Goal: Task Accomplishment & Management: Manage account settings

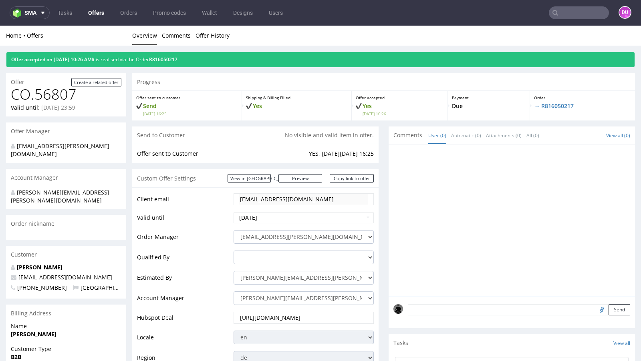
click at [96, 14] on link "Offers" at bounding box center [96, 12] width 26 height 13
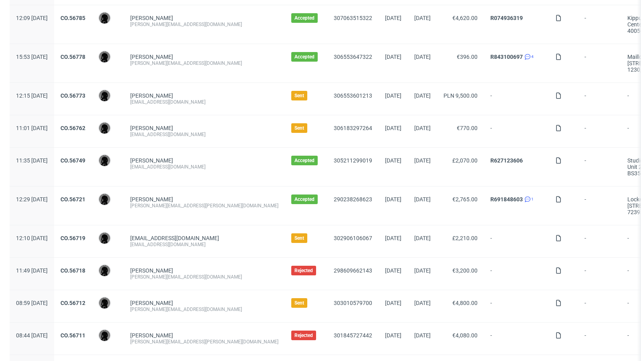
scroll to position [345, 0]
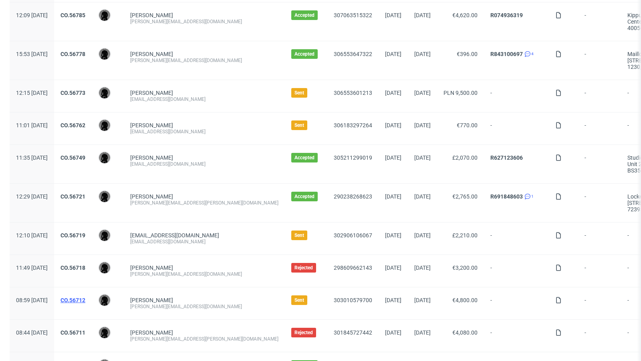
click at [85, 297] on link "CO.56712" at bounding box center [72, 300] width 25 height 6
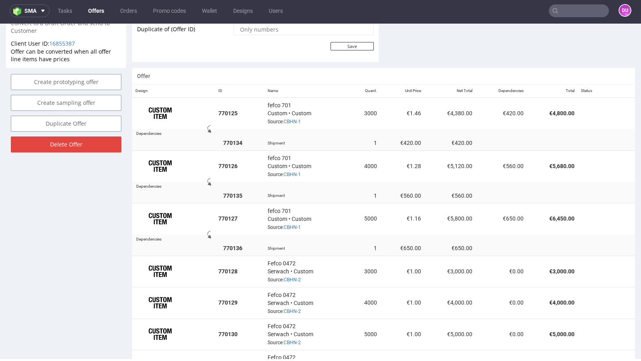
scroll to position [447, 0]
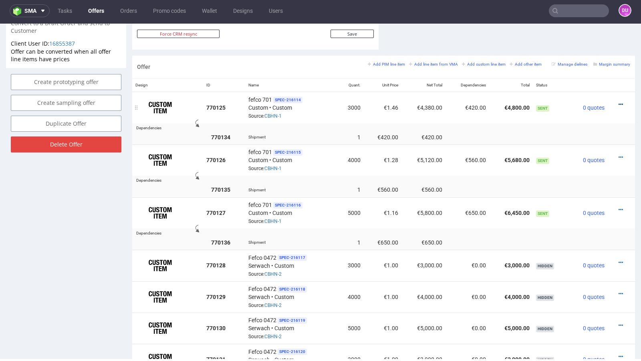
click at [619, 102] on icon at bounding box center [621, 105] width 4 height 6
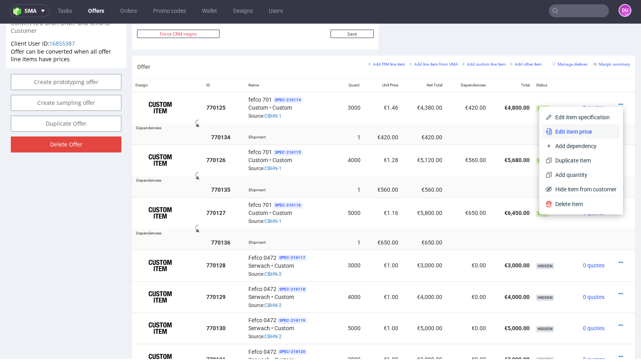
click at [585, 133] on span "Edit item price" at bounding box center [584, 132] width 64 height 8
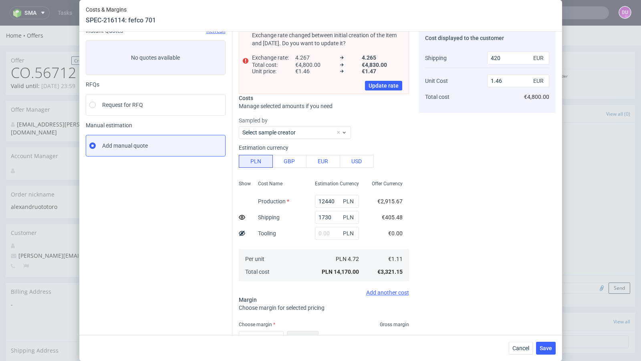
scroll to position [93, 0]
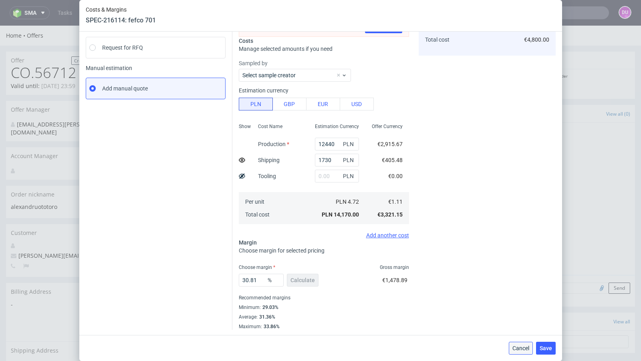
click at [517, 355] on button "Cancel" at bounding box center [521, 348] width 24 height 13
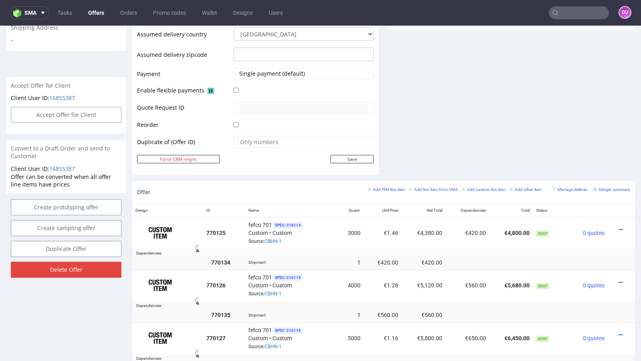
scroll to position [353, 0]
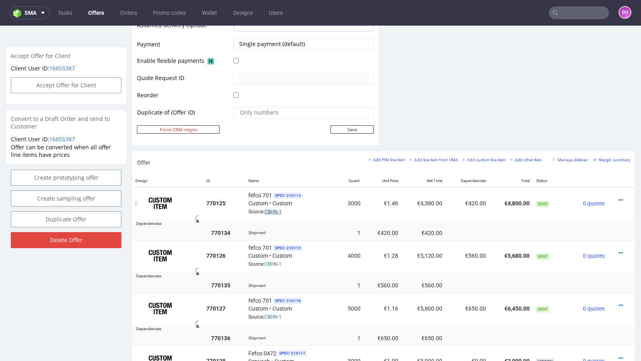
click at [268, 209] on link "CBHN-1" at bounding box center [272, 212] width 17 height 6
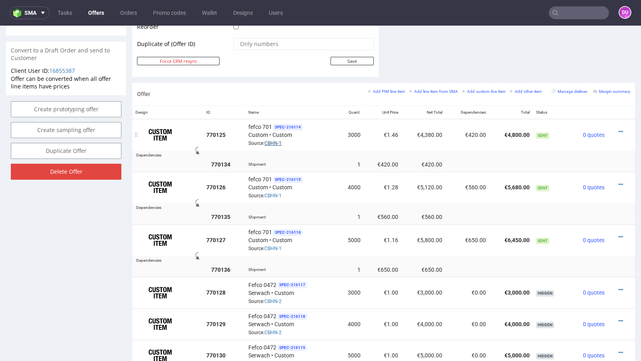
scroll to position [422, 0]
click at [619, 129] on icon at bounding box center [621, 132] width 4 height 6
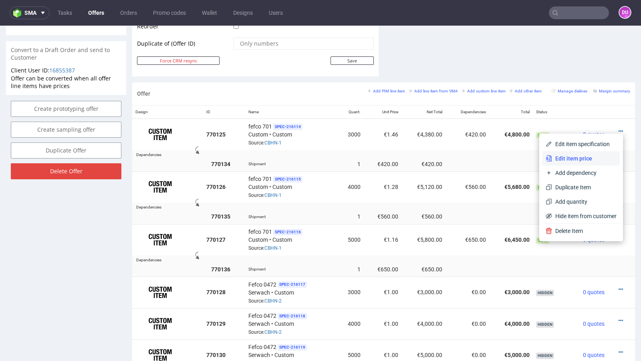
click at [561, 159] on span "Edit item price" at bounding box center [584, 159] width 64 height 8
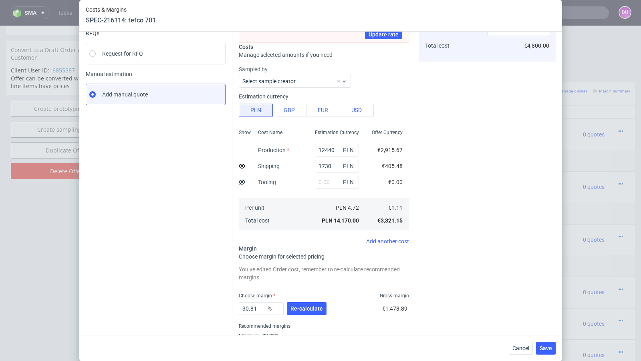
scroll to position [99, 0]
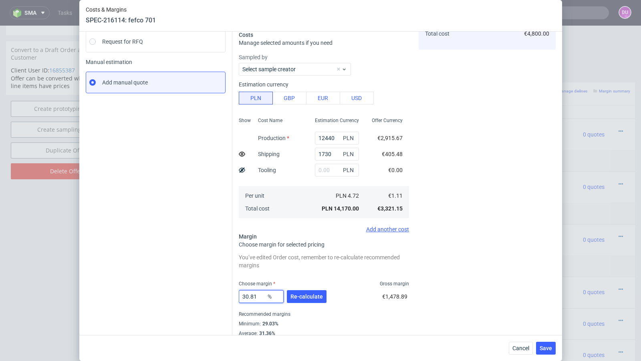
drag, startPoint x: 260, startPoint y: 297, endPoint x: 241, endPoint y: 296, distance: 18.8
click at [241, 296] on input "30.81" at bounding box center [261, 296] width 45 height 13
type input "29"
type input "1.42"
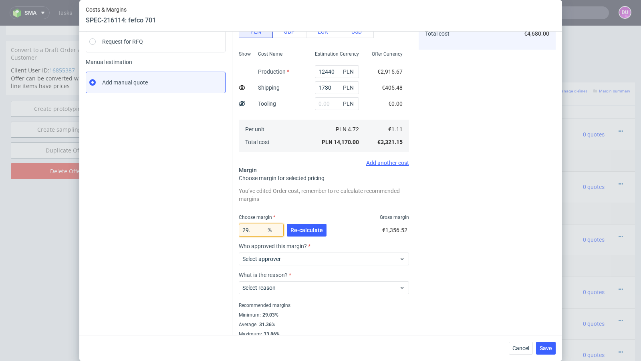
type input "29.2"
type input "1.43"
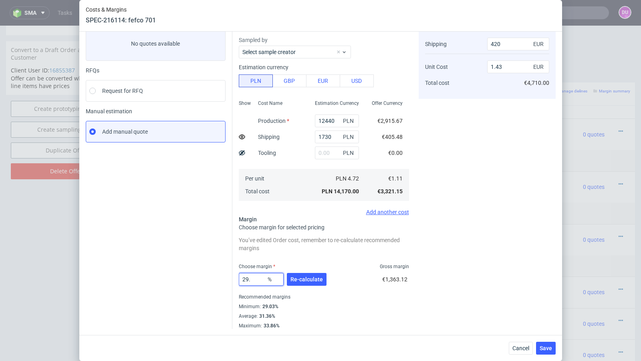
type input "29"
type input "1.42"
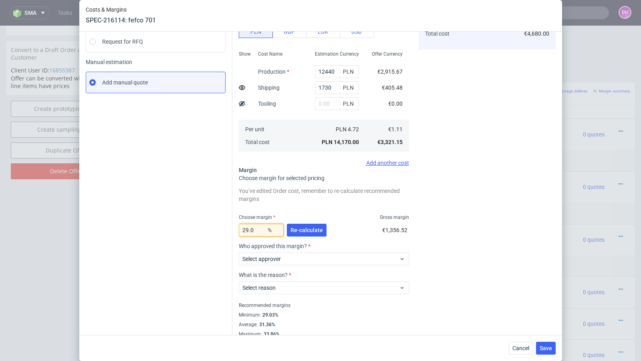
type input "29.09"
type input "1.43"
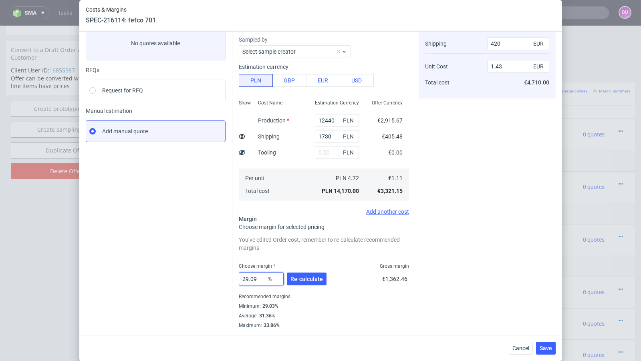
scroll to position [50, 0]
type input "29.04"
type input "1.42"
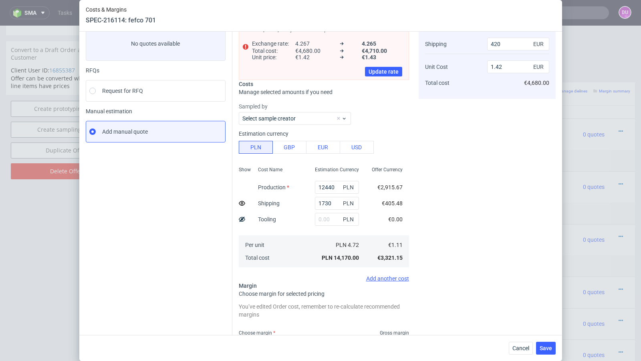
scroll to position [99, 0]
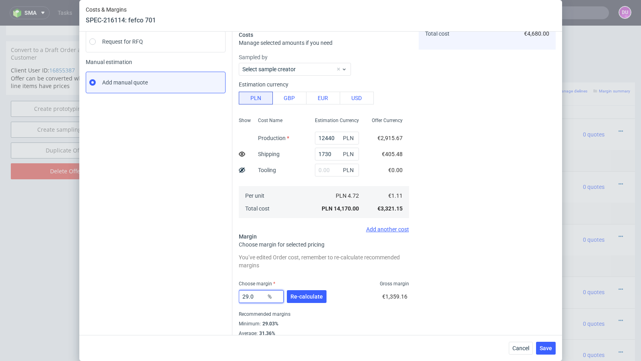
type input "29.05"
type input "1.43"
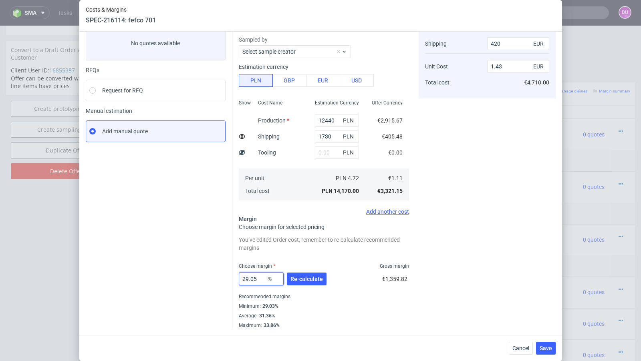
scroll to position [50, 0]
type input "29.04"
type input "1.42"
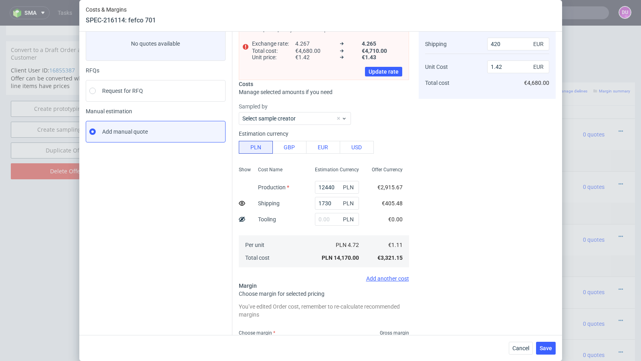
scroll to position [99, 0]
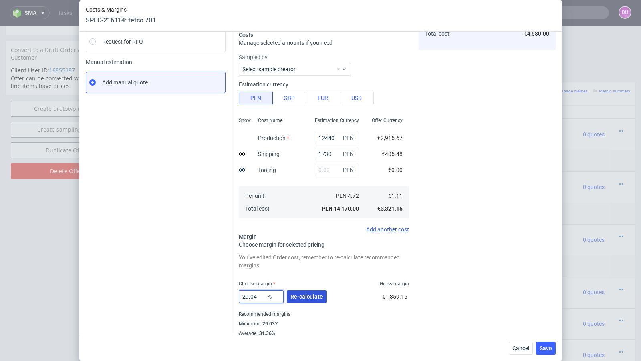
type input "29.04"
click at [311, 298] on span "Re-calculate" at bounding box center [306, 297] width 32 height 6
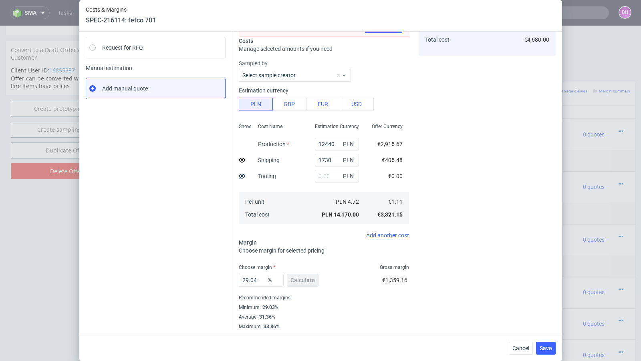
click at [159, 240] on div "Instant Quotes Refresh No quotes available RFQs Request for RFQ Manual estimati…" at bounding box center [159, 150] width 147 height 360
click at [544, 344] on button "Save" at bounding box center [546, 348] width 20 height 13
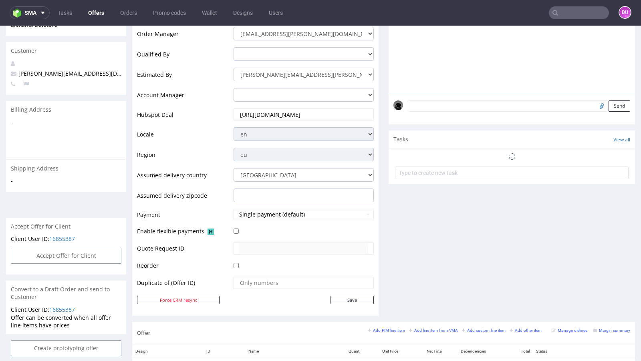
scroll to position [0, 0]
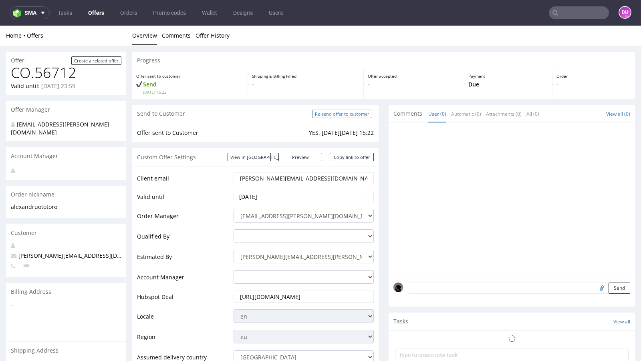
click at [340, 110] on input "Re-send offer to customer" at bounding box center [342, 114] width 60 height 8
type input "In progress..."
click at [91, 11] on link "Offers" at bounding box center [96, 12] width 26 height 13
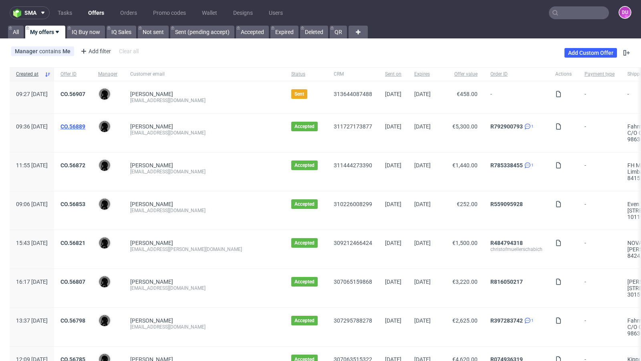
click at [85, 127] on link "CO.56889" at bounding box center [72, 126] width 25 height 6
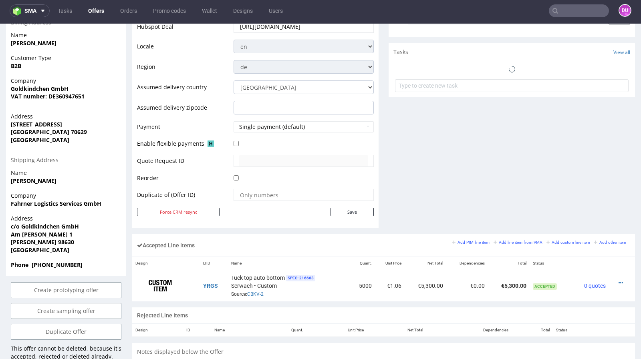
scroll to position [302, 0]
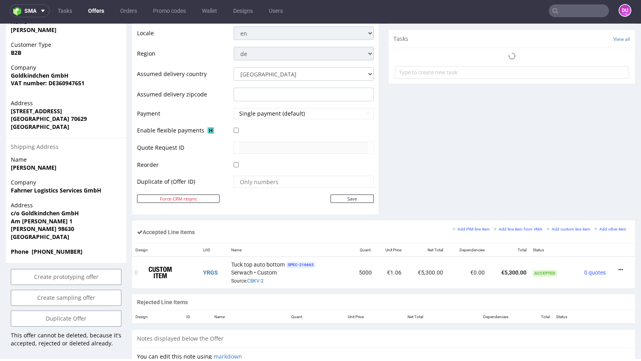
click at [619, 267] on icon at bounding box center [621, 270] width 4 height 6
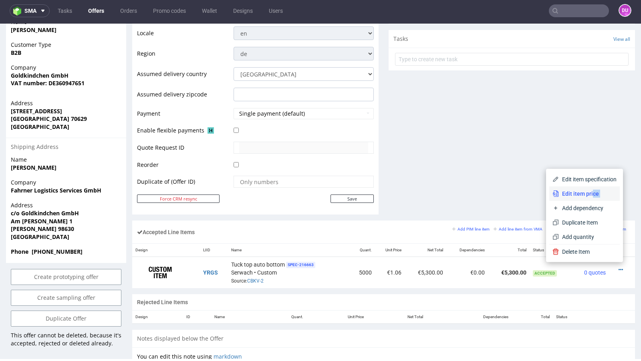
drag, startPoint x: 592, startPoint y: 204, endPoint x: 585, endPoint y: 196, distance: 10.8
click at [585, 196] on div "Edit item specification Edit item price Add dependency Duplicate Item Add quant…" at bounding box center [584, 208] width 71 height 72
click at [585, 196] on span "Edit item price" at bounding box center [588, 194] width 58 height 8
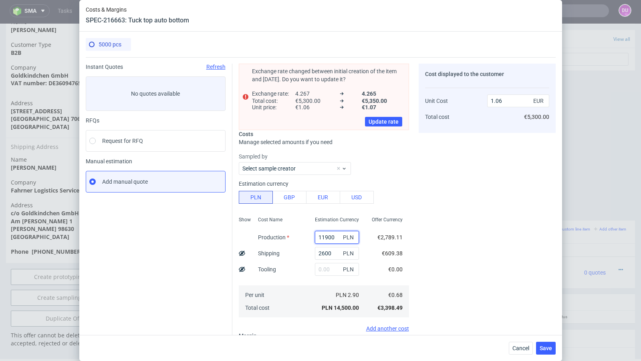
click at [328, 236] on input "11900" at bounding box center [337, 237] width 44 height 13
paste input "500."
type input "11500"
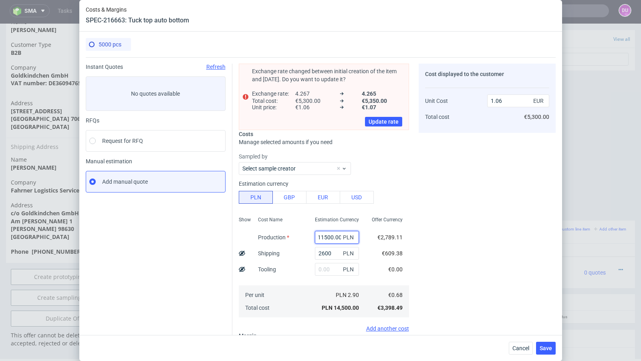
type input "1.04"
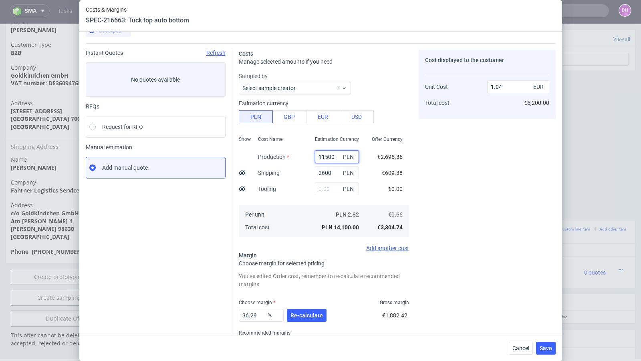
scroll to position [18, 0]
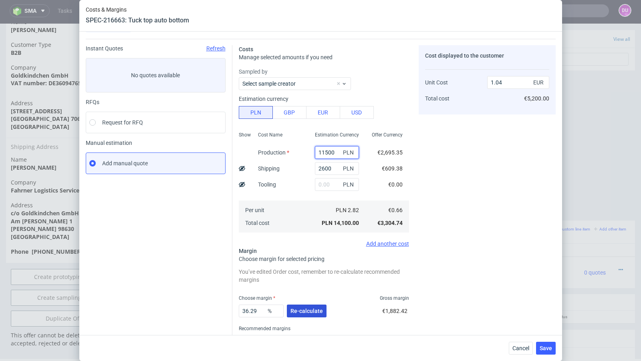
type input "11500"
click at [308, 306] on button "Re-calculate" at bounding box center [307, 311] width 40 height 13
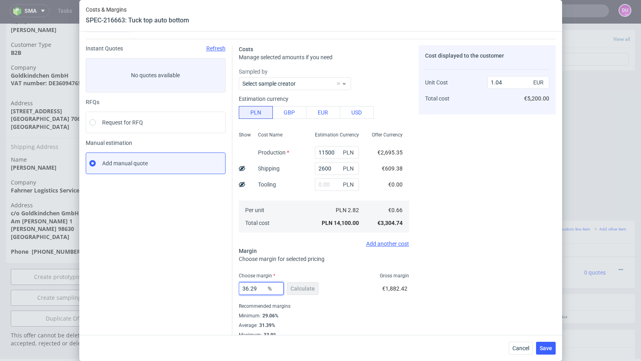
drag, startPoint x: 264, startPoint y: 290, endPoint x: 200, endPoint y: 287, distance: 63.7
click at [200, 287] on div "Instant Quotes Refresh No quotes available RFQs Request for RFQ Manual estimati…" at bounding box center [321, 189] width 470 height 300
type input "37"
type input "1.05"
type input "38"
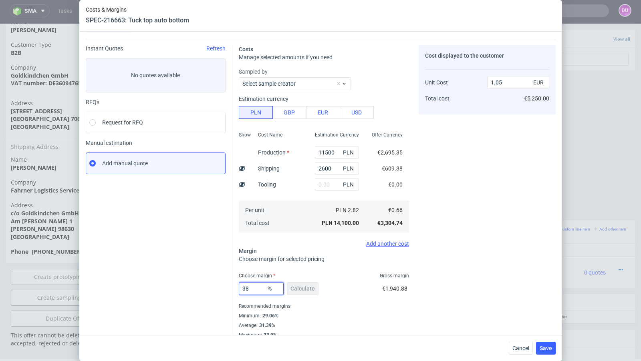
type input "1.06"
type input "38.8"
type input "1.08"
type input "38.6"
type input "1.07"
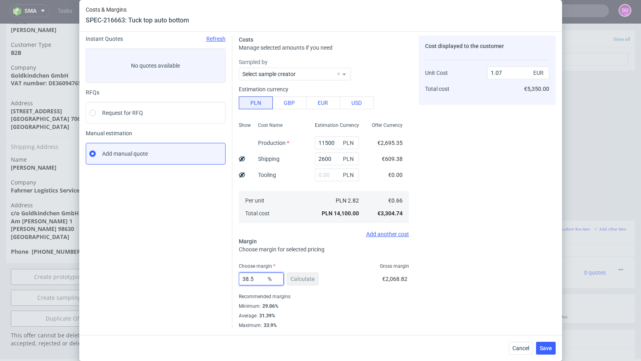
scroll to position [27, 0]
type input "38"
type input "1.06"
type input "38.09"
type input "1.07"
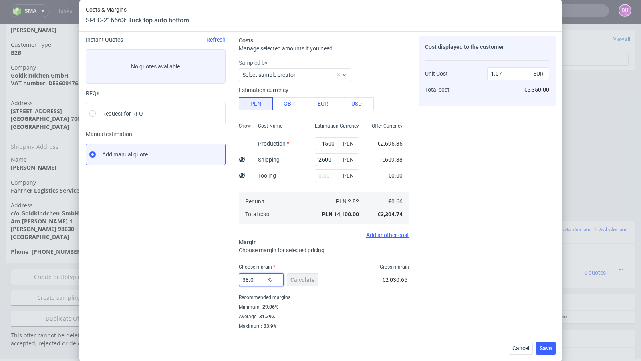
type input "38.04"
type input "1.06"
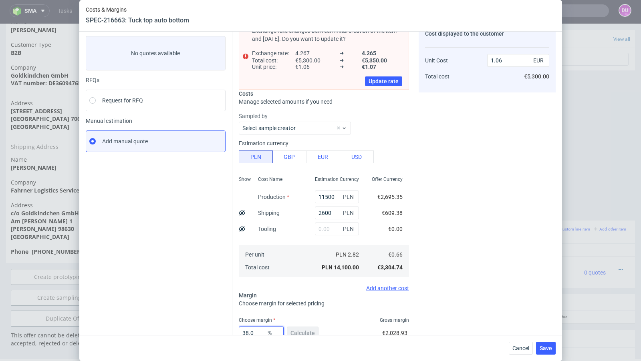
type input "38.05"
type input "1.07"
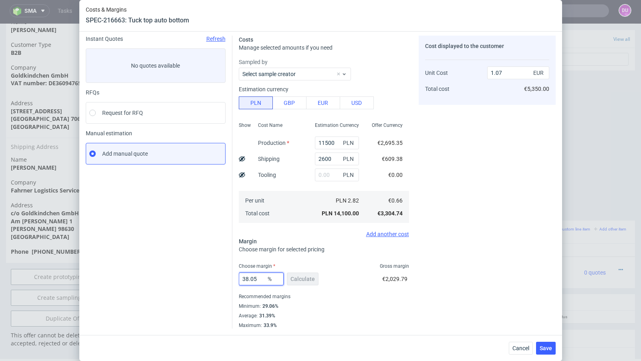
scroll to position [27, 0]
type input "38.04"
type input "1.06"
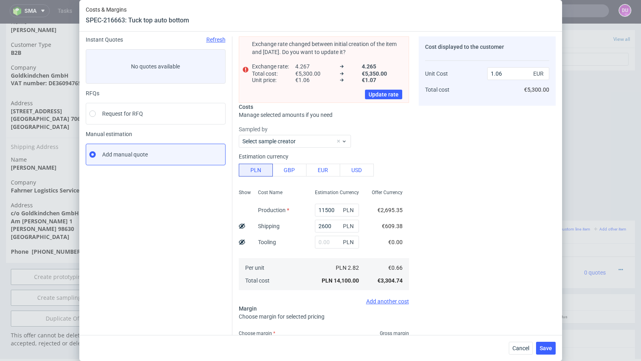
scroll to position [40, 0]
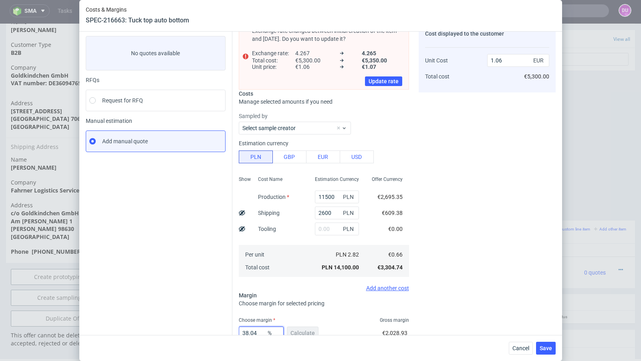
type input "38.04"
click at [129, 247] on div "Instant Quotes Refresh No quotes available RFQs Request for RFQ Manual estimati…" at bounding box center [159, 203] width 147 height 360
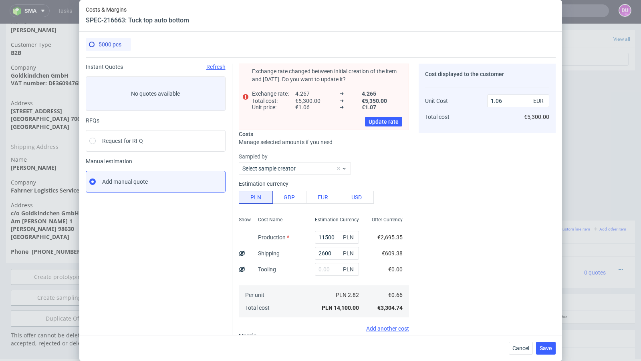
scroll to position [93, 0]
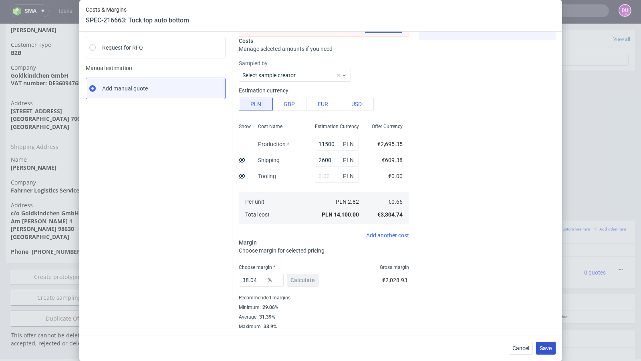
click at [548, 351] on span "Save" at bounding box center [546, 349] width 12 height 6
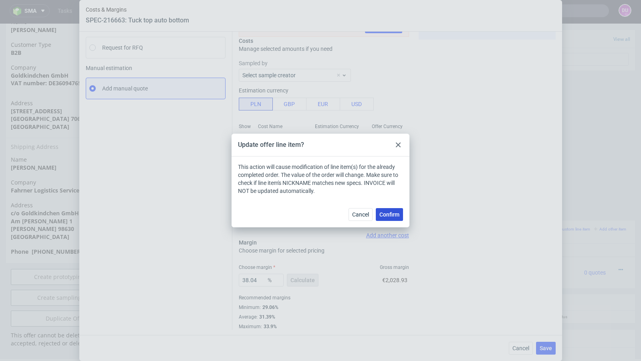
click at [394, 213] on span "Confirm" at bounding box center [389, 215] width 20 height 6
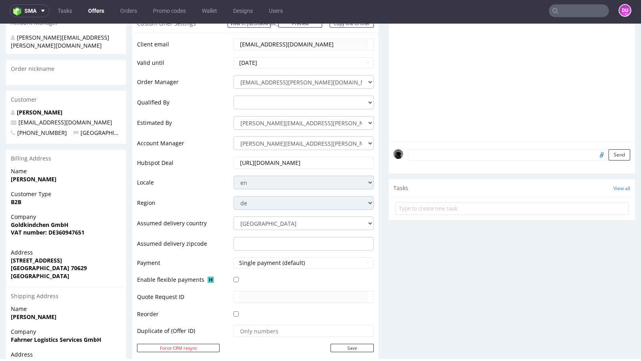
scroll to position [438, 0]
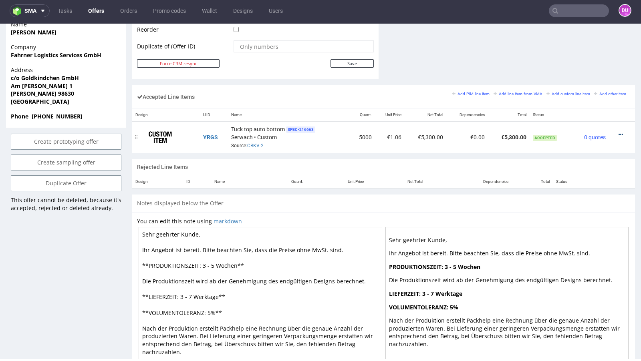
click at [619, 132] on icon at bounding box center [621, 135] width 4 height 6
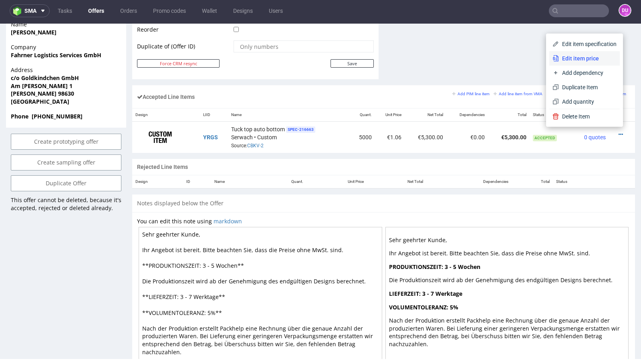
click at [568, 62] on span "Edit item price" at bounding box center [588, 58] width 58 height 8
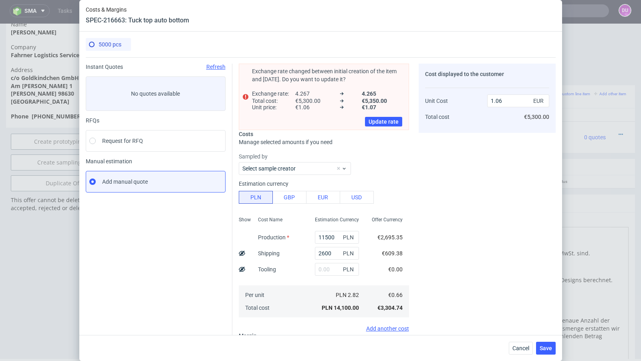
scroll to position [116, 0]
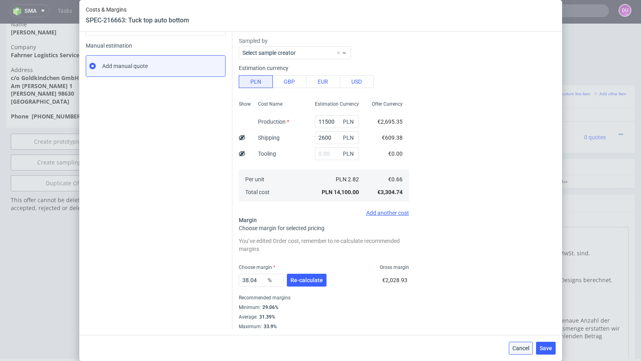
click at [516, 345] on button "Cancel" at bounding box center [521, 348] width 24 height 13
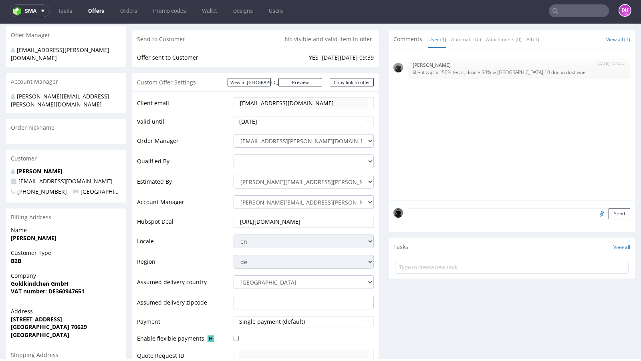
scroll to position [0, 0]
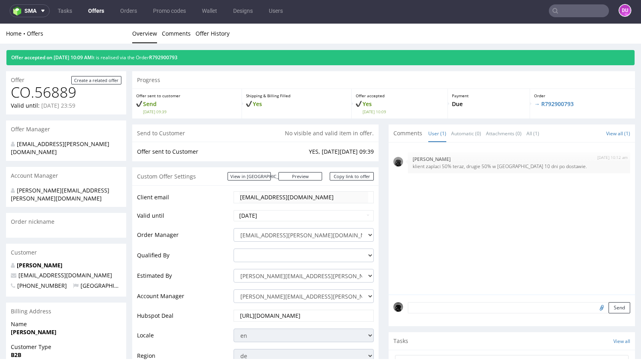
click at [96, 10] on link "Offers" at bounding box center [96, 10] width 26 height 13
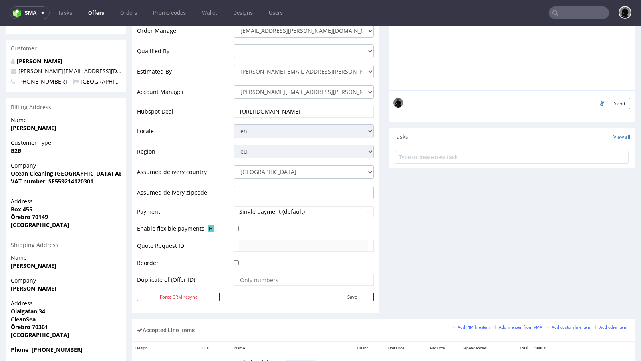
scroll to position [153, 0]
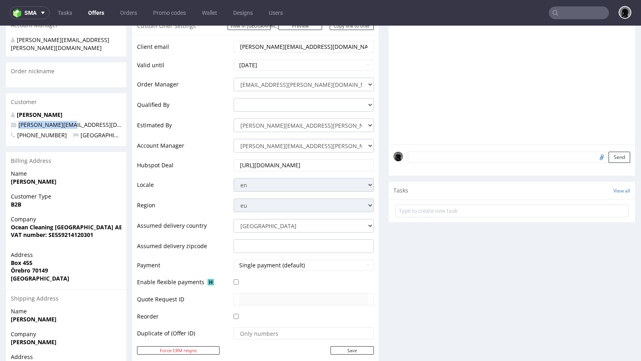
drag, startPoint x: 73, startPoint y: 111, endPoint x: 18, endPoint y: 109, distance: 55.3
click at [18, 121] on p "lukas@cleansea.co" at bounding box center [66, 125] width 111 height 8
copy span "lukas@cleansea.co"
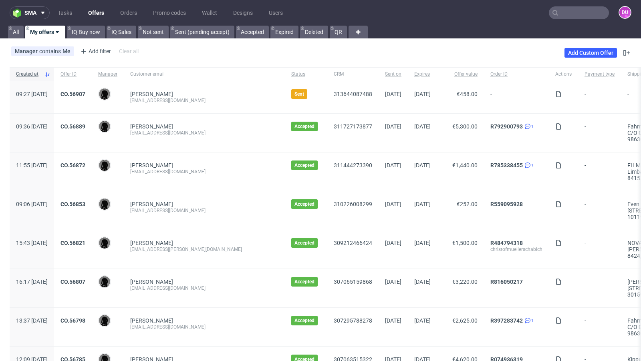
click at [565, 16] on input "text" at bounding box center [579, 12] width 60 height 13
paste input "https://app-eu1.hubspot.com/contacts/25600958/record/0-3/311080680673"
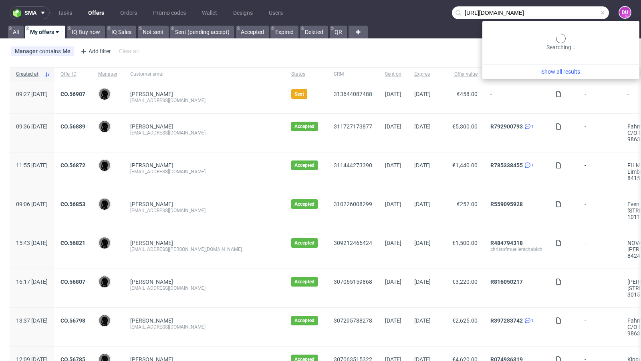
scroll to position [0, 51]
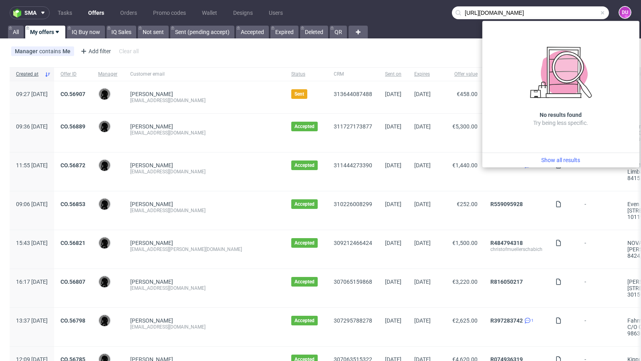
type input "https://app-eu1.hubspot.com/contacts/25600958/record/0-3/311080680673"
click at [599, 13] on span at bounding box center [602, 13] width 6 height 6
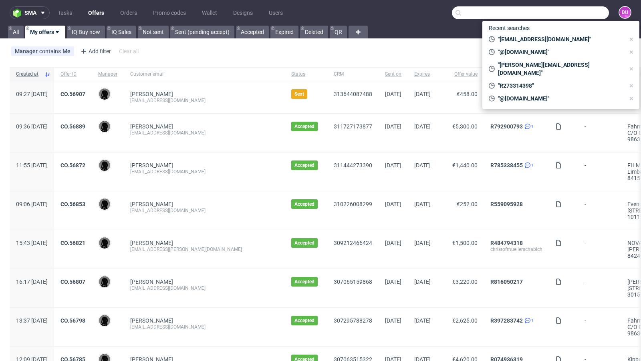
click at [565, 17] on input "text" at bounding box center [530, 12] width 157 height 13
paste input "jo@veyia.com"
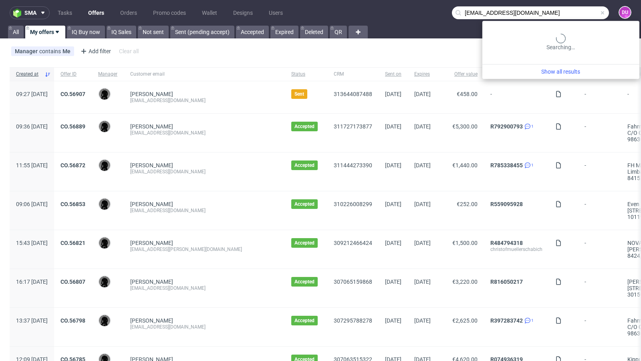
type input "jo@veyia.com"
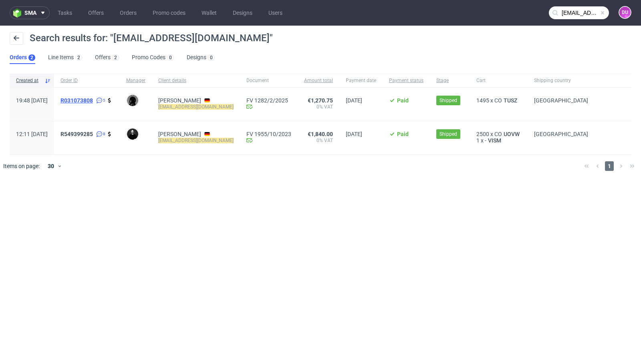
click at [93, 99] on span "R031073808" at bounding box center [76, 100] width 32 height 6
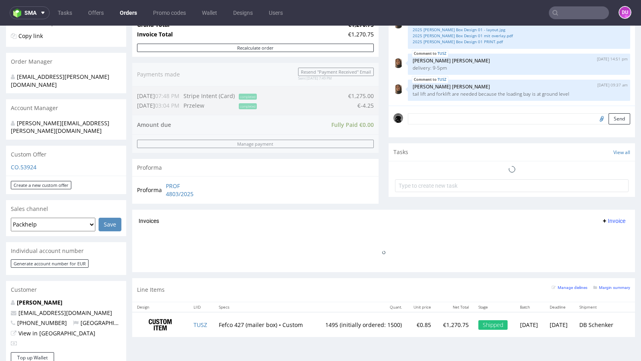
scroll to position [175, 0]
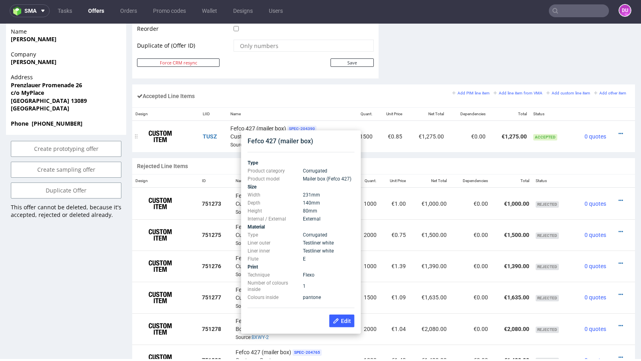
scroll to position [439, 0]
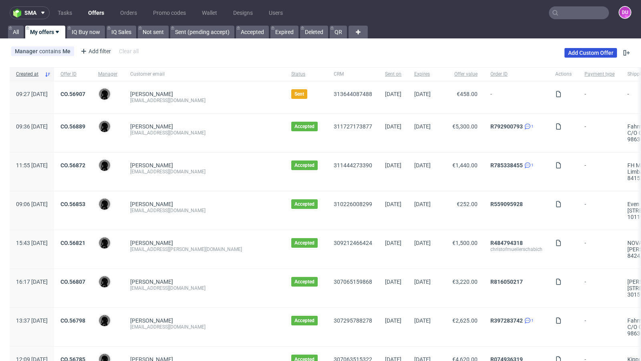
click at [580, 48] on link "Add Custom Offer" at bounding box center [590, 53] width 52 height 10
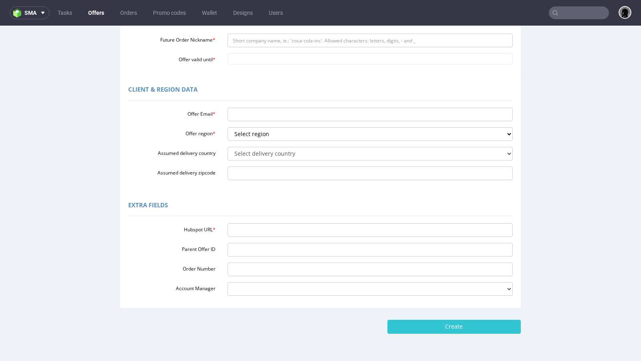
scroll to position [199, 0]
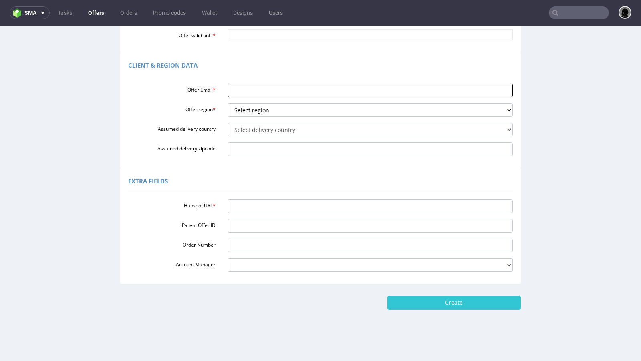
click at [254, 89] on input "Offer Email *" at bounding box center [371, 91] width 286 height 14
paste input "[URL][DOMAIN_NAME]"
type input "[URL][DOMAIN_NAME]"
click at [263, 90] on input "[URL][DOMAIN_NAME]" at bounding box center [371, 91] width 286 height 14
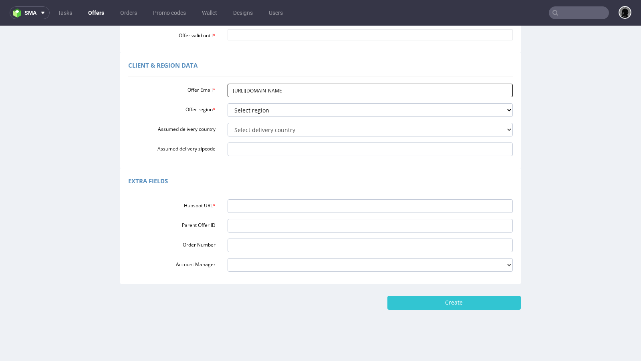
click at [263, 90] on input "[URL][DOMAIN_NAME]" at bounding box center [371, 91] width 286 height 14
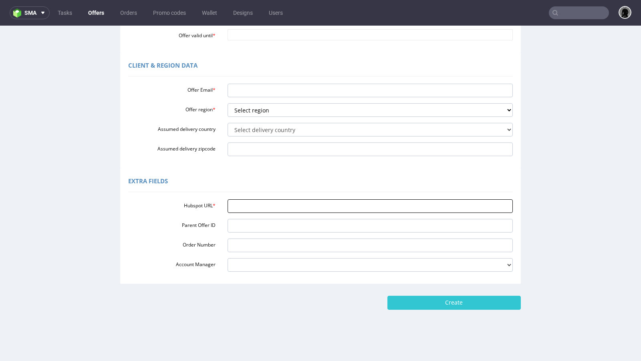
click at [256, 205] on input "Hubspot URL *" at bounding box center [371, 206] width 286 height 14
paste input "[URL][DOMAIN_NAME]"
type input "[URL][DOMAIN_NAME]"
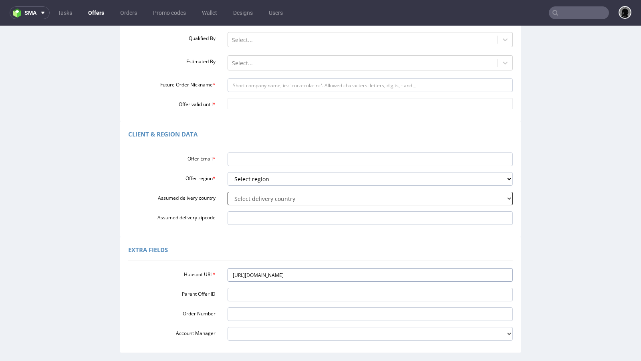
scroll to position [111, 0]
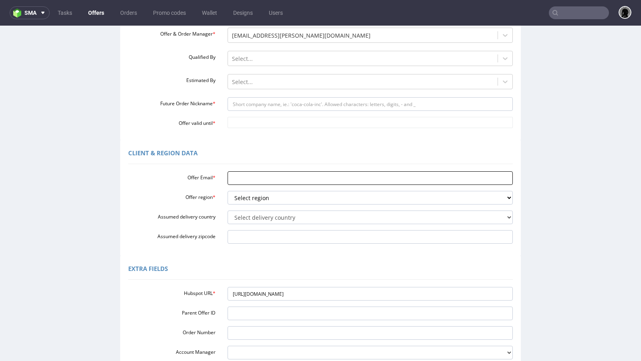
click at [253, 184] on input "Offer Email *" at bounding box center [371, 178] width 286 height 14
paste input "jo@veyia.com"
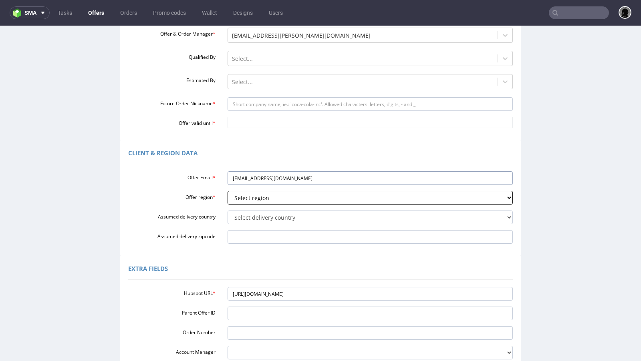
type input "jo@veyia.com"
click at [254, 197] on select "Select region eu gb de pl fr it es" at bounding box center [371, 198] width 286 height 14
select select "de"
click at [228, 191] on select "Select region eu gb de pl fr it es" at bounding box center [371, 198] width 286 height 14
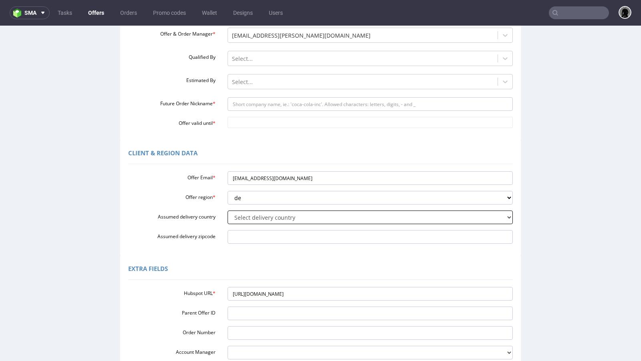
click at [254, 222] on select "Select delivery country Andorra Afghanistan Anguilla Albania Armenia Antarctica…" at bounding box center [371, 218] width 286 height 14
select select "57"
click at [228, 211] on select "Select delivery country Andorra Afghanistan Anguilla Albania Armenia Antarctica…" at bounding box center [371, 218] width 286 height 14
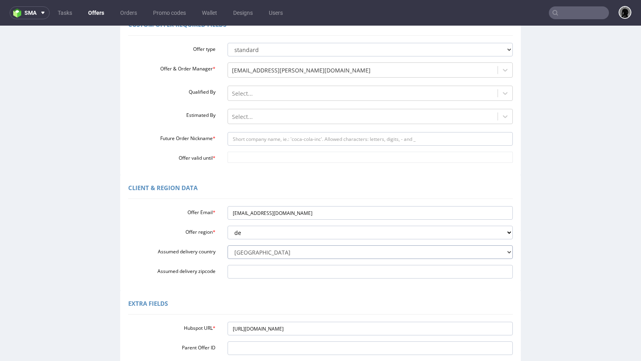
scroll to position [62, 0]
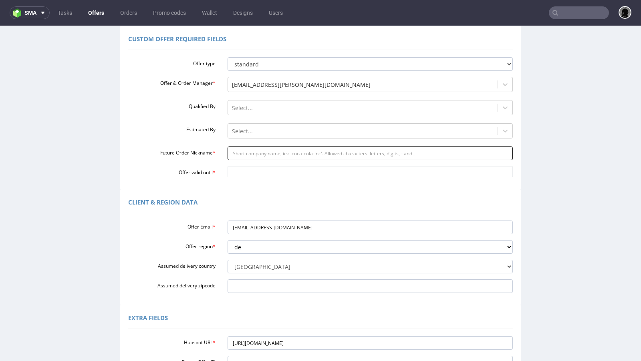
click at [258, 154] on input "Future Order Nickname *" at bounding box center [371, 154] width 286 height 14
paste input "joveyiacom"
type input "joveyiacom"
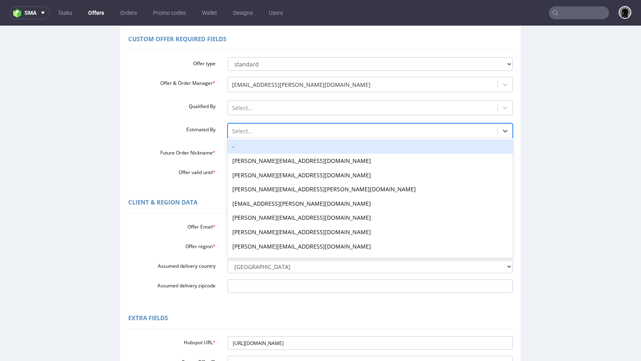
click at [255, 127] on div at bounding box center [363, 132] width 262 height 10
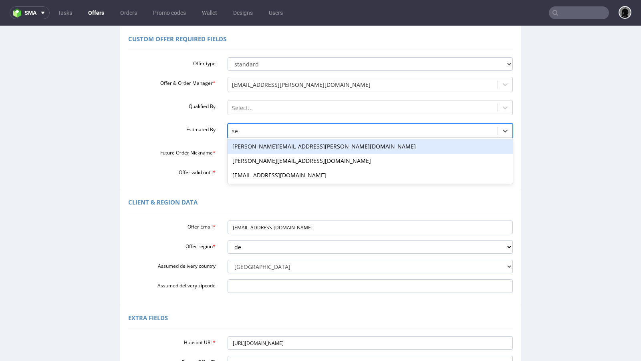
type input "seb"
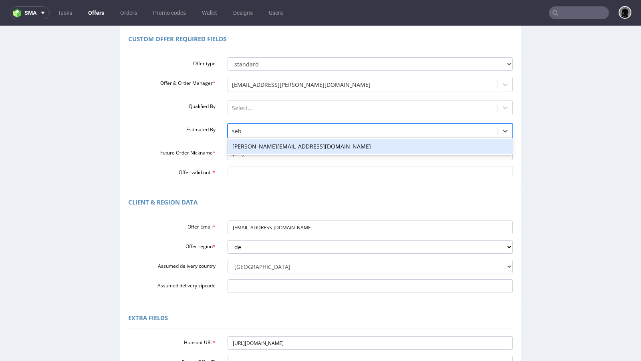
click at [244, 151] on div "sebastian.markut@packhelp.com" at bounding box center [371, 146] width 286 height 14
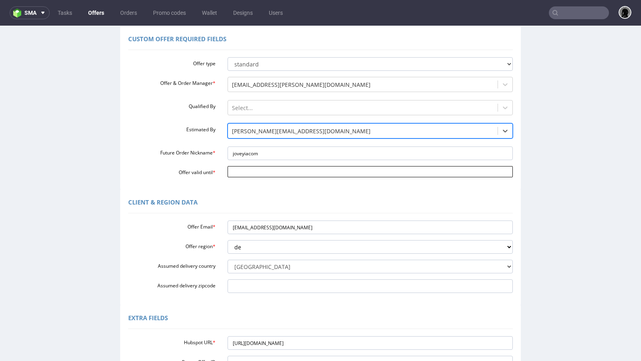
click at [250, 173] on input "Offer valid until *" at bounding box center [371, 171] width 286 height 11
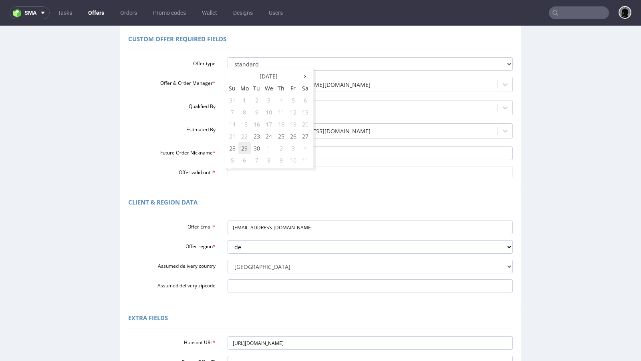
click at [248, 146] on td "29" at bounding box center [244, 148] width 12 height 12
type input "2025-09-29"
click at [280, 196] on div "Client & Region data" at bounding box center [320, 203] width 385 height 19
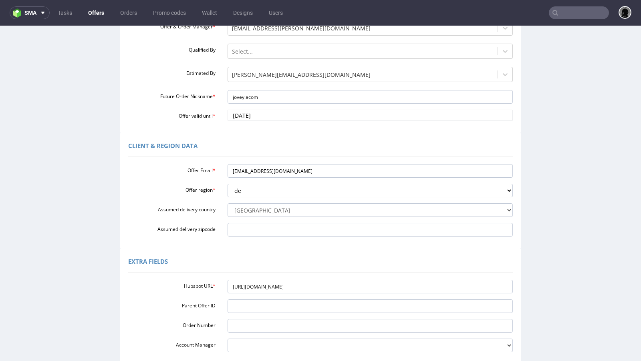
scroll to position [165, 0]
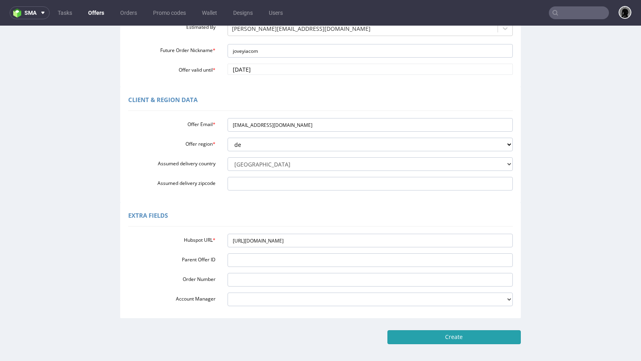
click at [411, 341] on input "Create" at bounding box center [453, 337] width 133 height 14
type input "Please wait..."
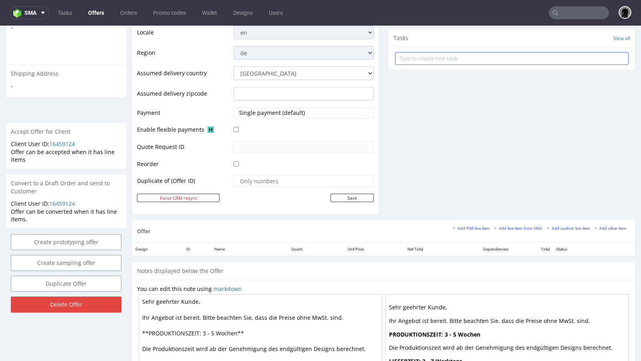
scroll to position [286, 0]
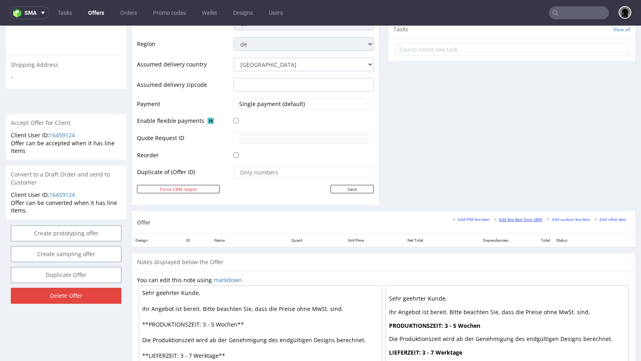
click at [506, 218] on small "Add line item from VMA" at bounding box center [518, 220] width 49 height 4
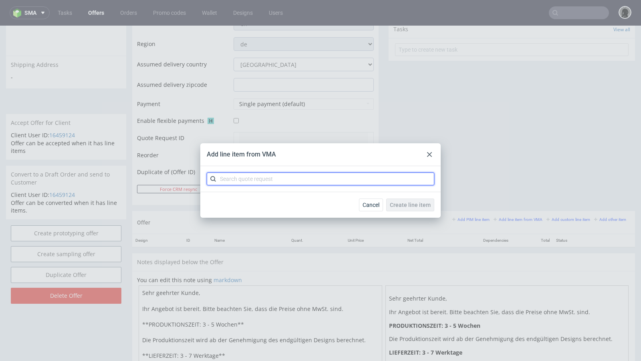
click at [264, 175] on input "text" at bounding box center [321, 179] width 228 height 13
paste input "CBMG"
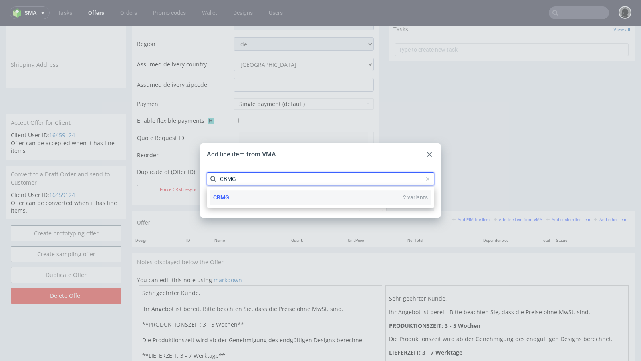
type input "CBMG"
click at [232, 199] on div "CBMG 2 variants" at bounding box center [320, 197] width 221 height 14
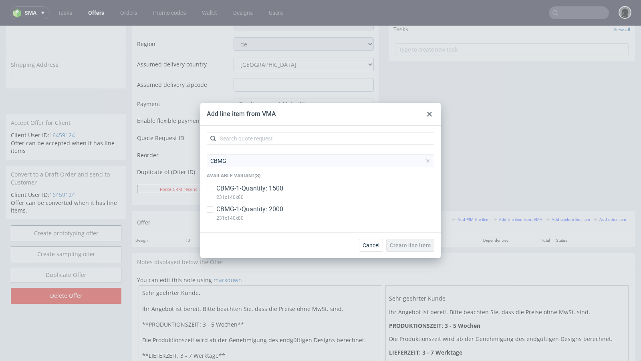
click at [241, 189] on p "CBMG-1 • Quantity: 1500" at bounding box center [249, 188] width 67 height 9
checkbox input "true"
click at [246, 214] on p "CBMG-1 • Quantity: 2000" at bounding box center [249, 209] width 67 height 9
checkbox input "true"
click at [397, 244] on span "Create line item" at bounding box center [410, 246] width 41 height 6
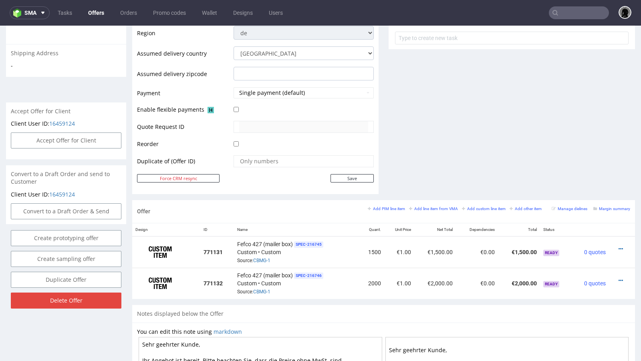
scroll to position [298, 0]
click at [619, 246] on icon at bounding box center [621, 249] width 4 height 6
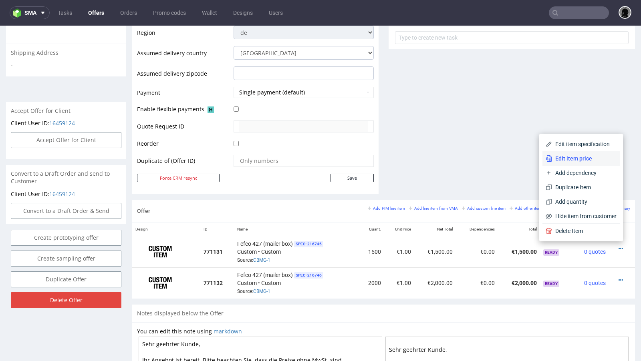
click at [572, 161] on span "Edit item price" at bounding box center [584, 159] width 64 height 8
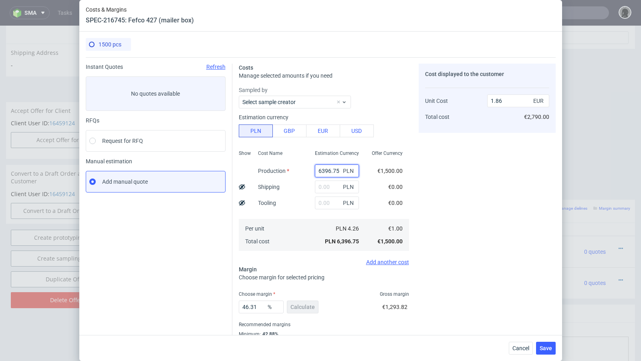
click at [328, 176] on input "6396.75" at bounding box center [337, 171] width 44 height 13
paste input "2160"
type input "2160"
type input "0.63"
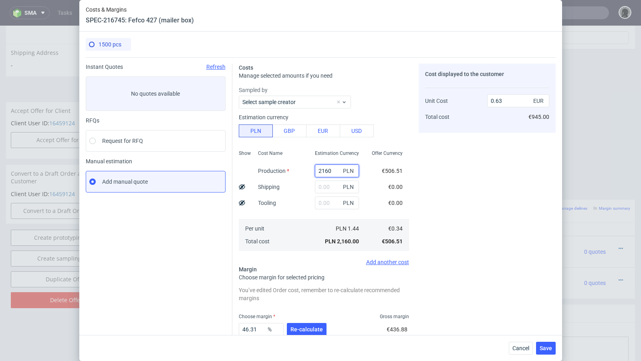
type input "2160"
click at [325, 186] on input "text" at bounding box center [337, 187] width 44 height 13
paste input "566"
type input "566"
type input "0.8"
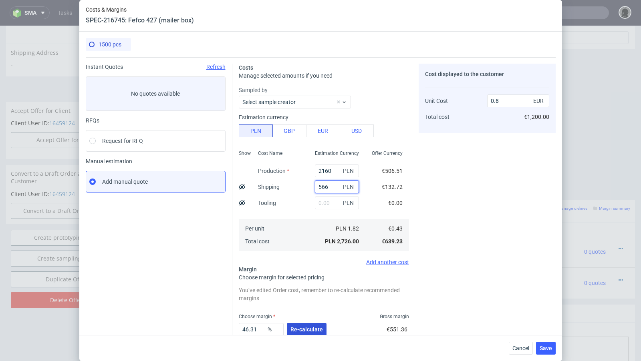
type input "566"
click at [304, 330] on span "Re-calculate" at bounding box center [306, 330] width 32 height 6
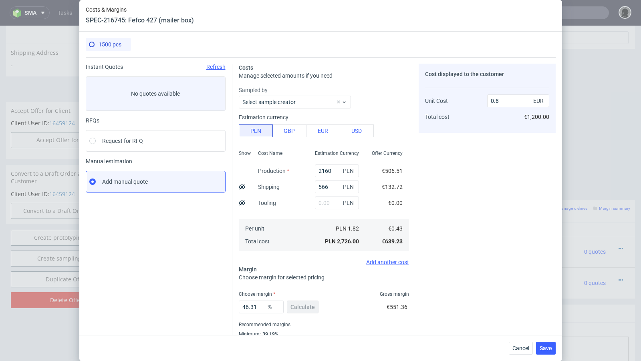
scroll to position [27, 0]
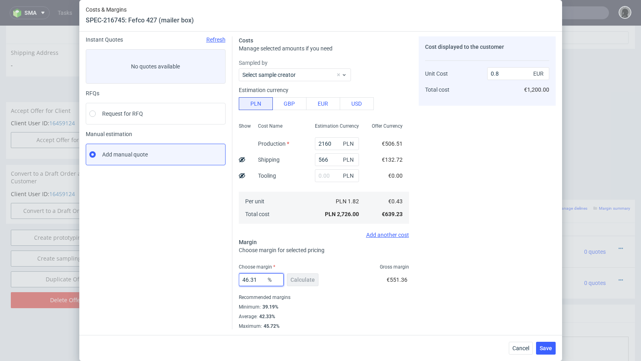
drag, startPoint x: 260, startPoint y: 281, endPoint x: 204, endPoint y: 278, distance: 55.7
click at [204, 278] on div "Instant Quotes Refresh No quotes available RFQs Request for RFQ Manual estimati…" at bounding box center [321, 180] width 470 height 300
type input "40"
type input "0.71"
click at [156, 274] on div "Instant Quotes Refresh No quotes available RFQs Request for RFQ Manual estimati…" at bounding box center [159, 182] width 147 height 293
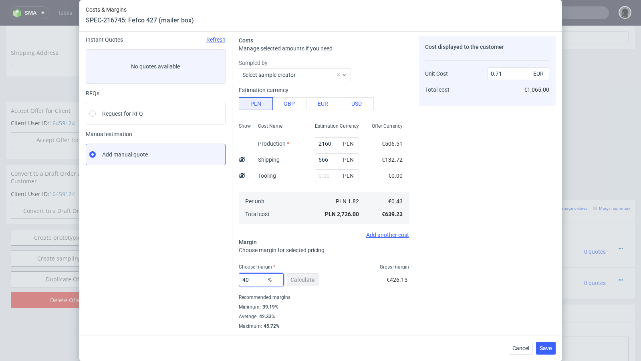
drag, startPoint x: 253, startPoint y: 282, endPoint x: 206, endPoint y: 276, distance: 47.3
click at [206, 276] on div "Instant Quotes Refresh No quotes available RFQs Request for RFQ Manual estimati…" at bounding box center [321, 180] width 470 height 300
type input "43"
type input "0.75"
type input "47"
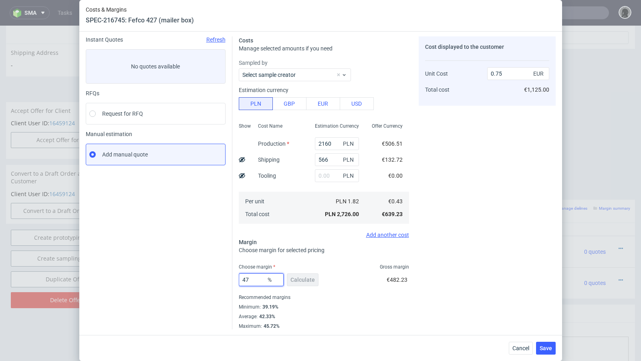
type input "0.81"
type input "48"
type input "0.82"
type input "49"
type input "0.84"
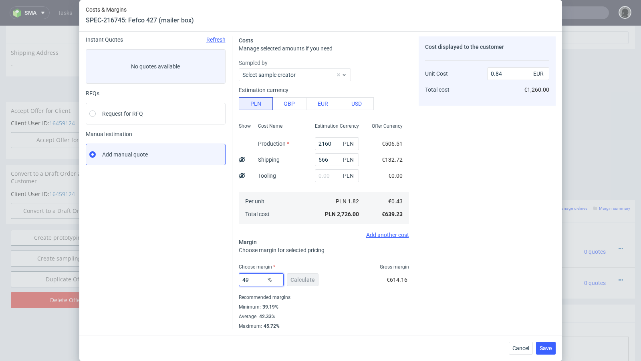
type input "4"
type input "50"
type input "0.85"
type input "50.4"
type input "0.86"
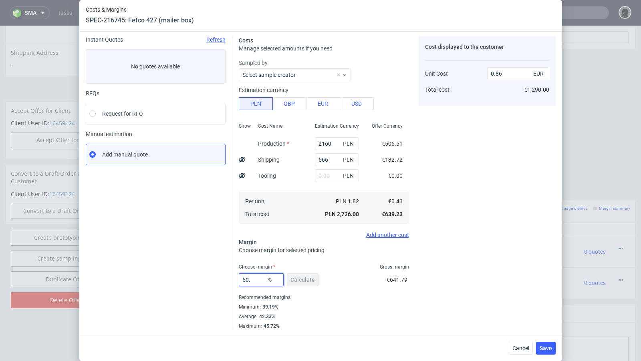
type input "50"
type input "0.85"
type input "50.09"
type input "0.86"
type input "50.04"
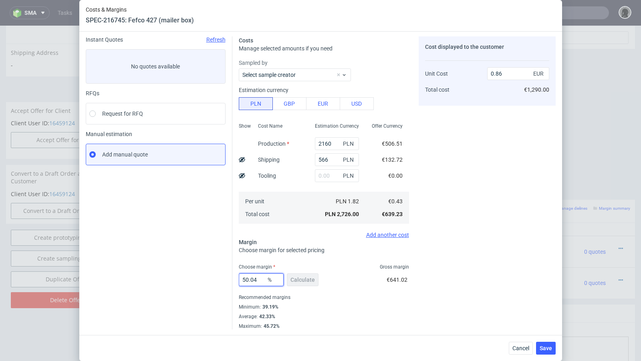
type input "0.85"
type input "50.07"
type input "0.86"
type input "50.06"
type input "0.85"
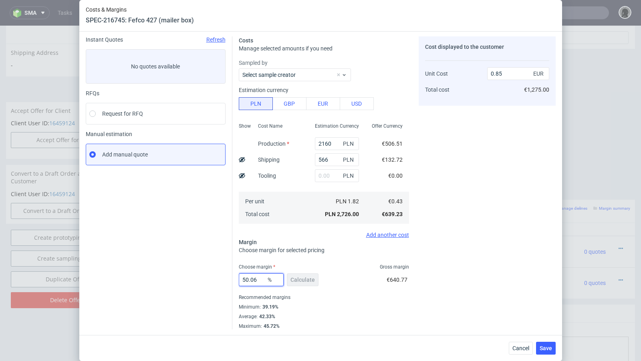
type input "50.06"
click at [224, 266] on div "Instant Quotes Refresh No quotes available RFQs Request for RFQ Manual estimati…" at bounding box center [159, 182] width 147 height 293
click at [546, 351] on span "Save" at bounding box center [546, 349] width 12 height 6
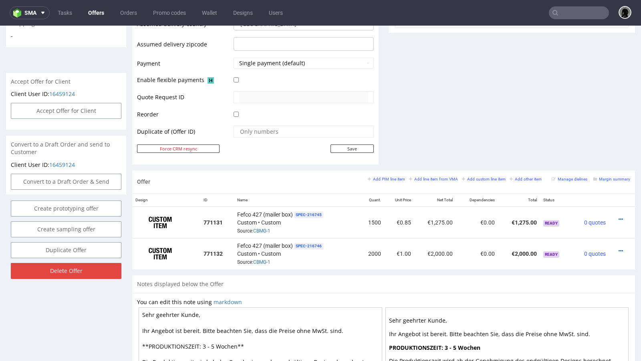
scroll to position [328, 0]
click at [619, 248] on icon at bounding box center [621, 251] width 4 height 6
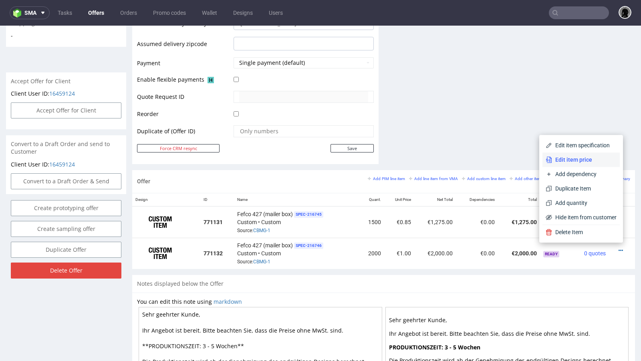
click at [569, 157] on span "Edit item price" at bounding box center [584, 160] width 64 height 8
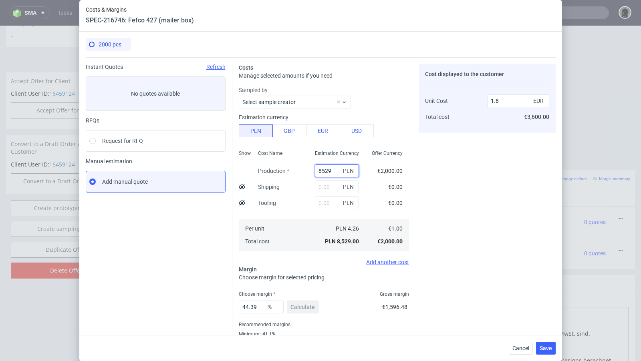
click at [329, 171] on input "8529" at bounding box center [337, 171] width 44 height 13
paste input "2800"
type input "2800"
type input "0.59"
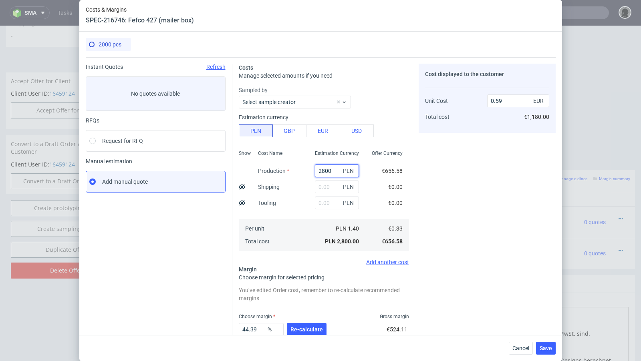
type input "2800"
click at [324, 188] on input "text" at bounding box center [337, 187] width 44 height 13
type input "566"
type input "0.71"
type input "566"
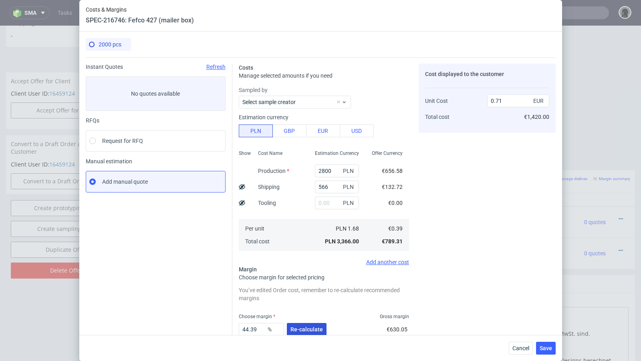
click at [301, 328] on span "Re-calculate" at bounding box center [306, 330] width 32 height 6
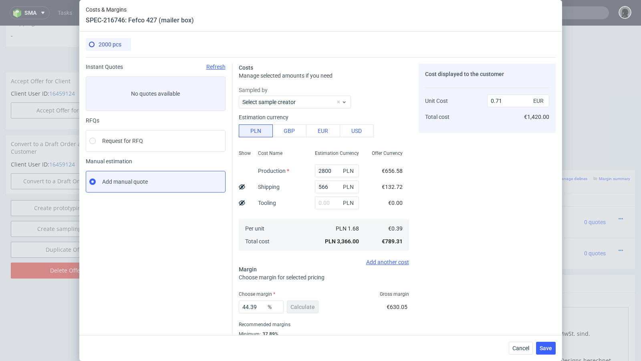
scroll to position [27, 0]
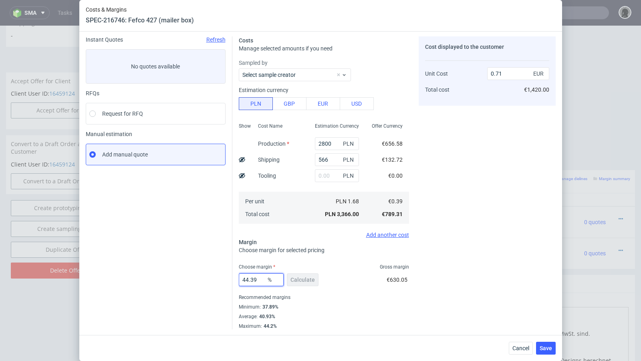
drag, startPoint x: 260, startPoint y: 281, endPoint x: 212, endPoint y: 277, distance: 47.4
click at [212, 277] on div "Instant Quotes Refresh No quotes available RFQs Request for RFQ Manual estimati…" at bounding box center [321, 180] width 470 height 300
type input "48"
type input "0.76"
type input "47"
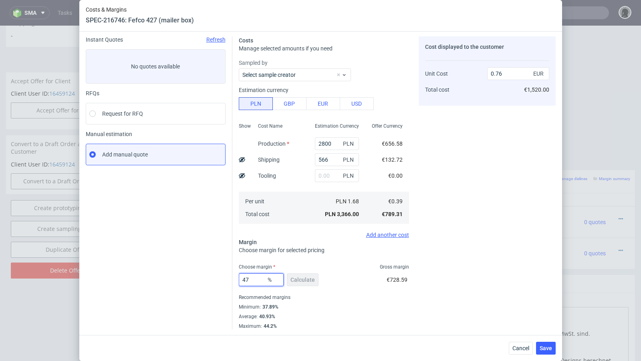
type input "0.75"
type input "47.7"
type input "0.76"
type input "47.3"
type input "0.75"
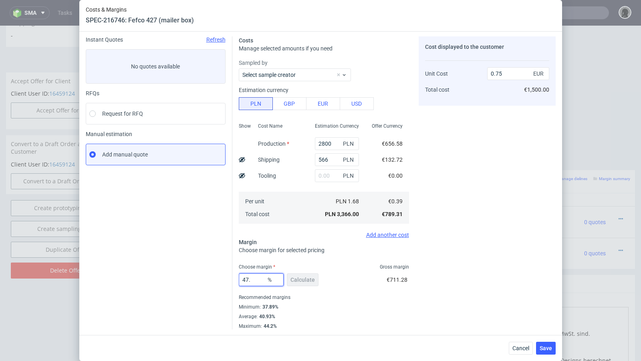
type input "47.5"
type input "0.76"
type input "47.4"
type input "0.75"
type input "47.49"
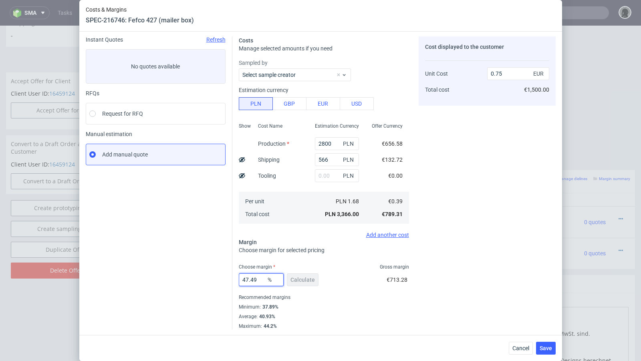
type input "0.76"
type input "47.47"
type input "0.75"
type input "47.47"
click at [196, 259] on div "Instant Quotes Refresh No quotes available RFQs Request for RFQ Manual estimati…" at bounding box center [159, 182] width 147 height 293
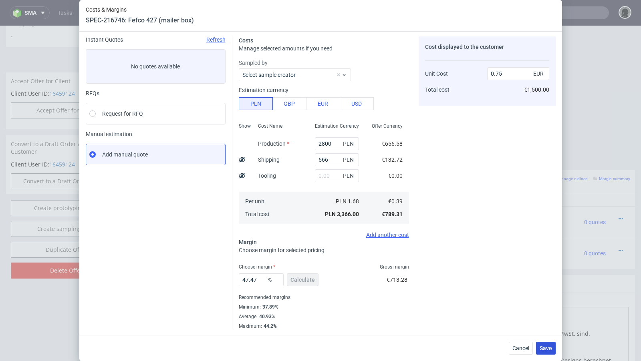
click at [538, 345] on button "Save" at bounding box center [546, 348] width 20 height 13
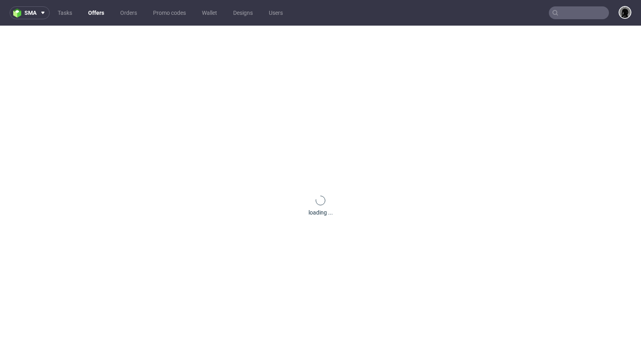
scroll to position [0, 0]
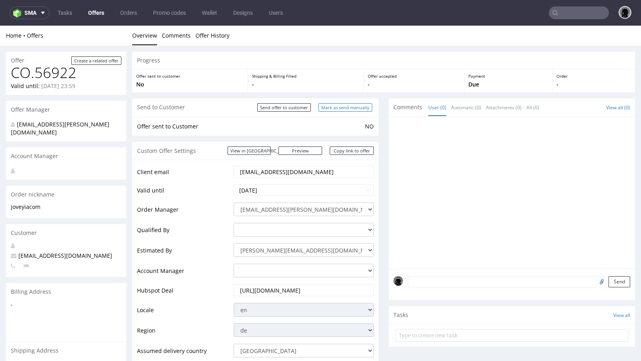
click at [343, 108] on input "Mark as send manually" at bounding box center [345, 107] width 54 height 8
type input "In progress..."
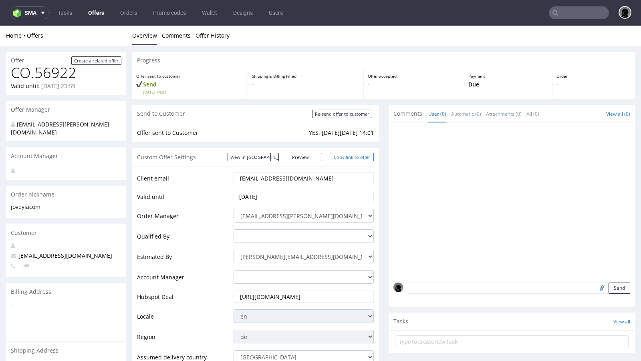
click at [343, 160] on link "Copy link to offer" at bounding box center [352, 157] width 44 height 8
click at [350, 156] on link "Copy link to offer" at bounding box center [352, 157] width 44 height 8
click at [344, 156] on link "Copy link to offer" at bounding box center [352, 157] width 44 height 8
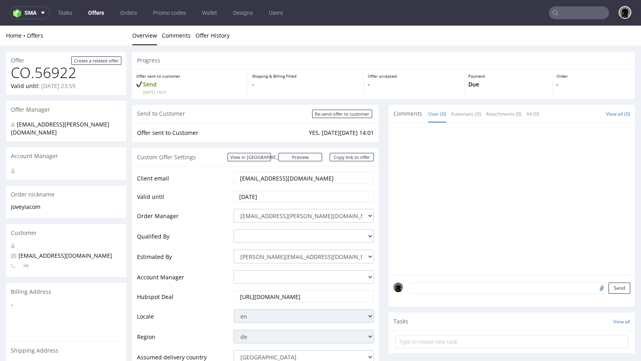
click at [95, 18] on link "Offers" at bounding box center [96, 12] width 26 height 13
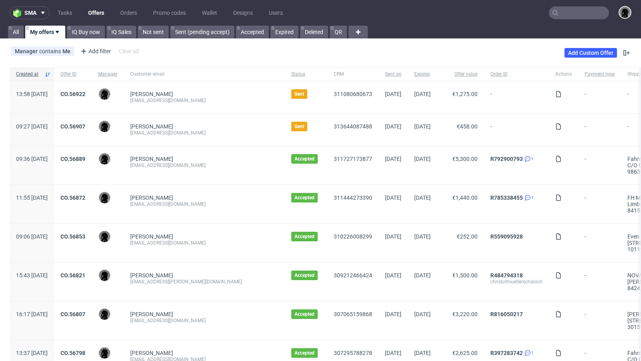
click at [560, 8] on input "text" at bounding box center [579, 12] width 60 height 13
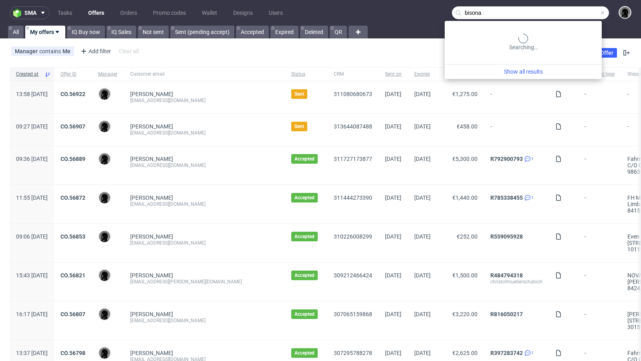
type input "bisona"
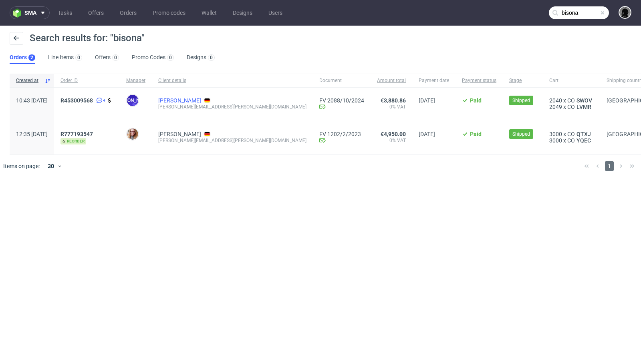
click at [190, 99] on link "Melanie Albrecht" at bounding box center [179, 100] width 43 height 6
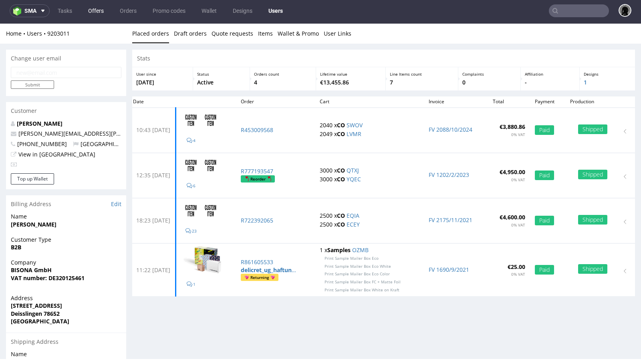
click at [94, 12] on link "Offers" at bounding box center [95, 10] width 25 height 13
